Goal: Check status

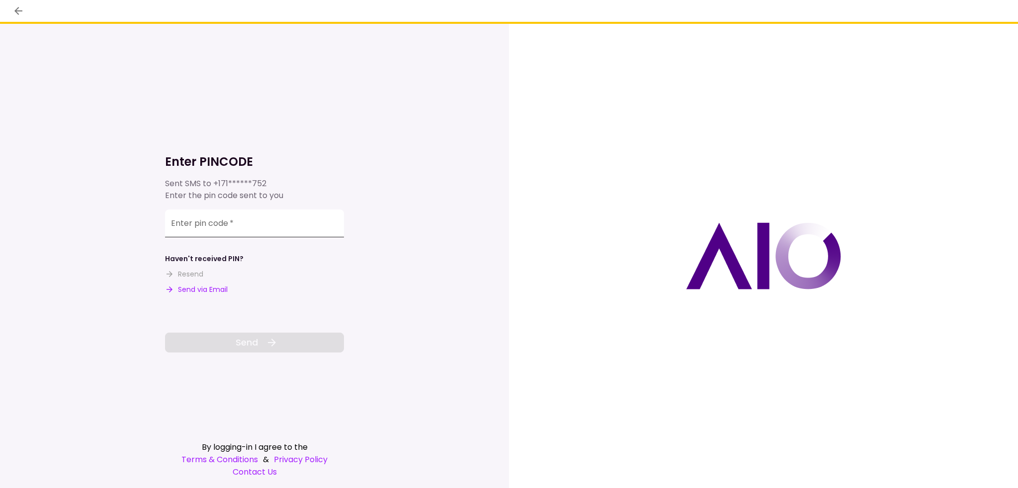
click at [254, 211] on input "Enter pin code   *" at bounding box center [254, 224] width 179 height 28
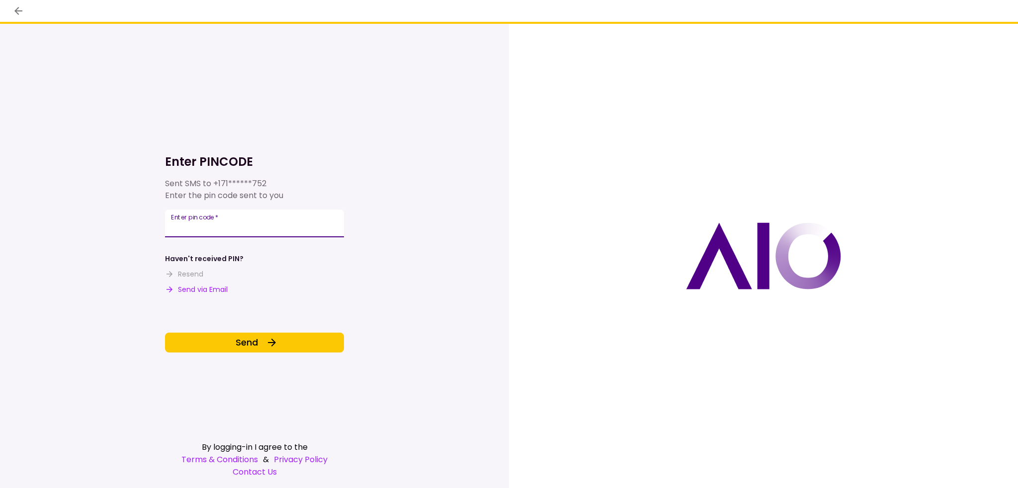
type input "******"
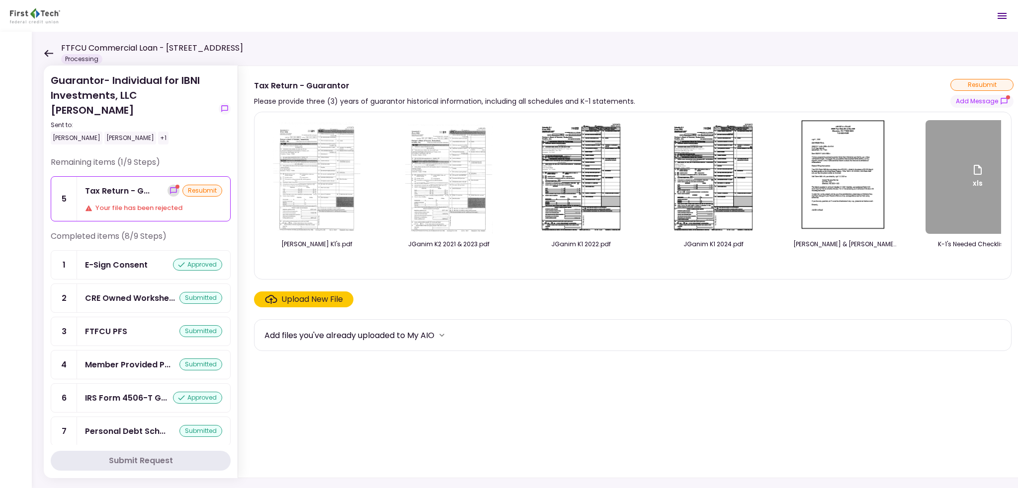
click at [169, 187] on icon "show-messages" at bounding box center [173, 191] width 8 height 8
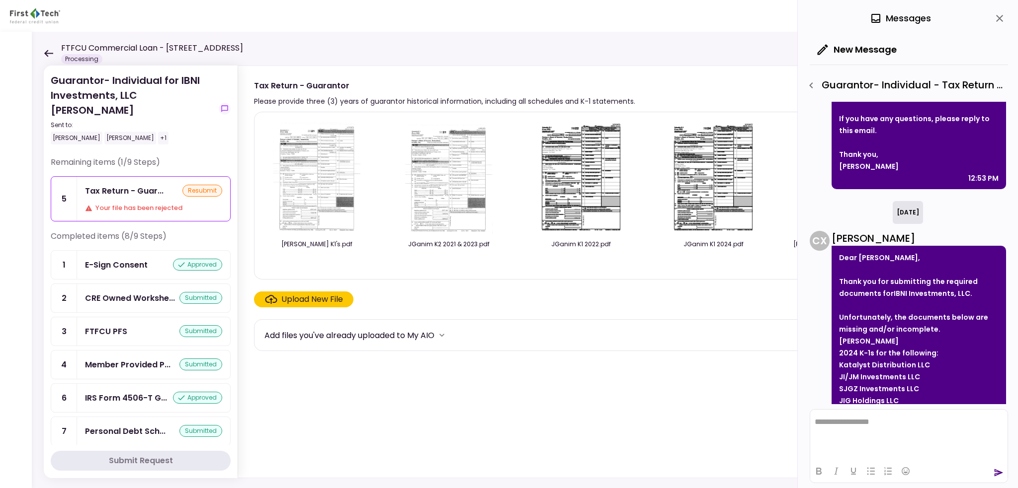
scroll to position [1620, 0]
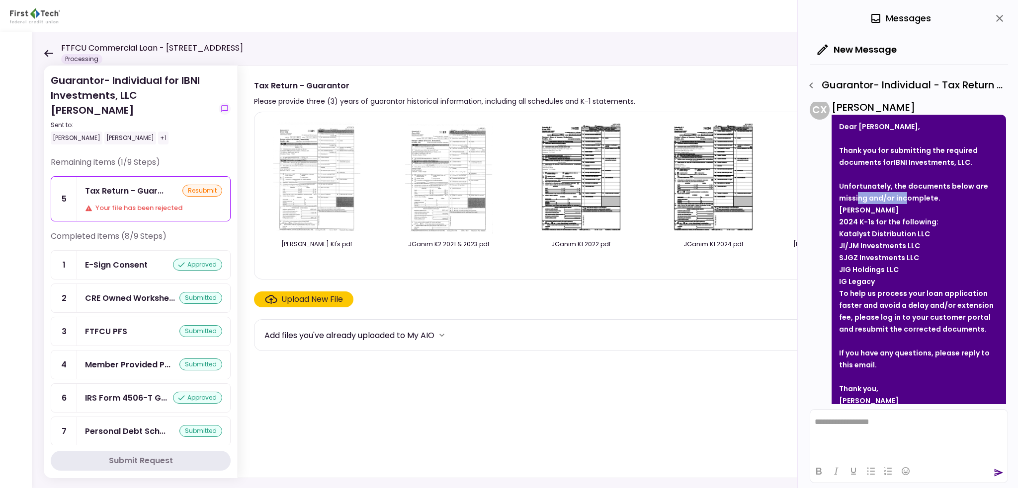
drag, startPoint x: 857, startPoint y: 173, endPoint x: 904, endPoint y: 174, distance: 47.2
click at [904, 181] on strong "Unfortunately, the documents below are missing and/or incomplete." at bounding box center [913, 192] width 149 height 22
drag, startPoint x: 853, startPoint y: 188, endPoint x: 867, endPoint y: 186, distance: 14.1
click at [867, 205] on strong "[PERSON_NAME]" at bounding box center [869, 210] width 60 height 10
drag, startPoint x: 841, startPoint y: 197, endPoint x: 902, endPoint y: 256, distance: 84.7
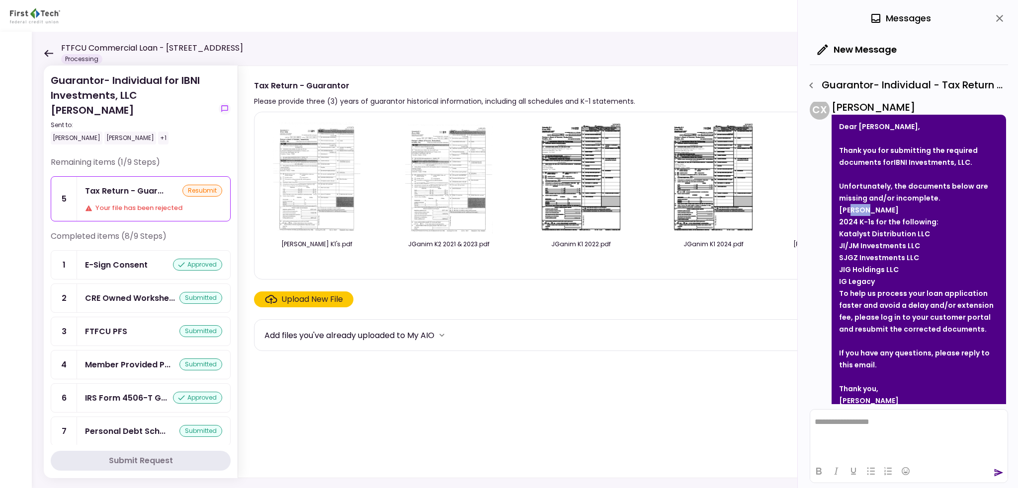
click at [902, 256] on li "2024 K-1s for the following: Katalyst Distribution LLC JI/JM Investments LLC SJ…" at bounding box center [919, 252] width 160 height 72
click at [947, 306] on div "To help us process your loan application faster and avoid a delay and/or extens…" at bounding box center [919, 312] width 160 height 48
drag, startPoint x: 976, startPoint y: 310, endPoint x: 836, endPoint y: 267, distance: 146.4
click at [837, 266] on div "Dear [PERSON_NAME], Thank you for submitting the required documents for IBNI In…" at bounding box center [918, 269] width 174 height 309
